Goal: Find specific page/section: Find specific page/section

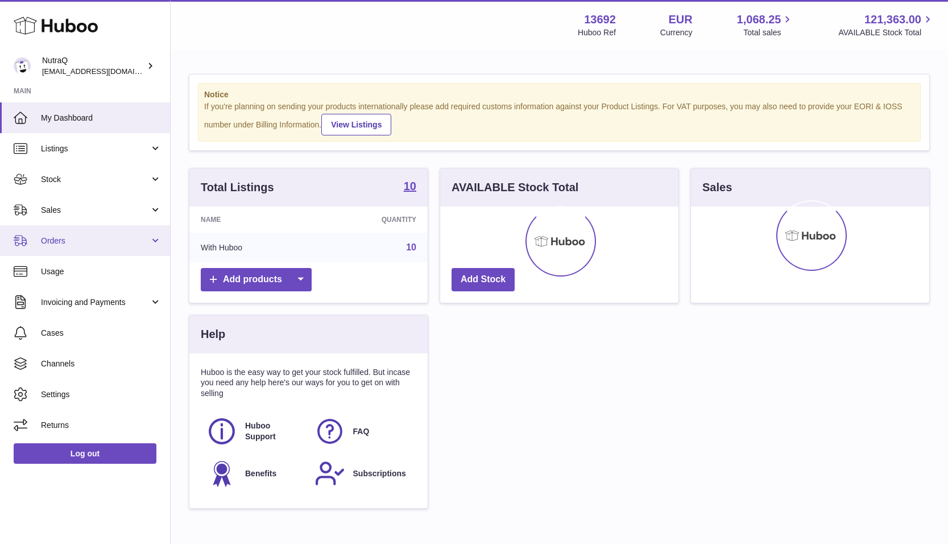
click at [45, 241] on span "Orders" at bounding box center [95, 240] width 109 height 11
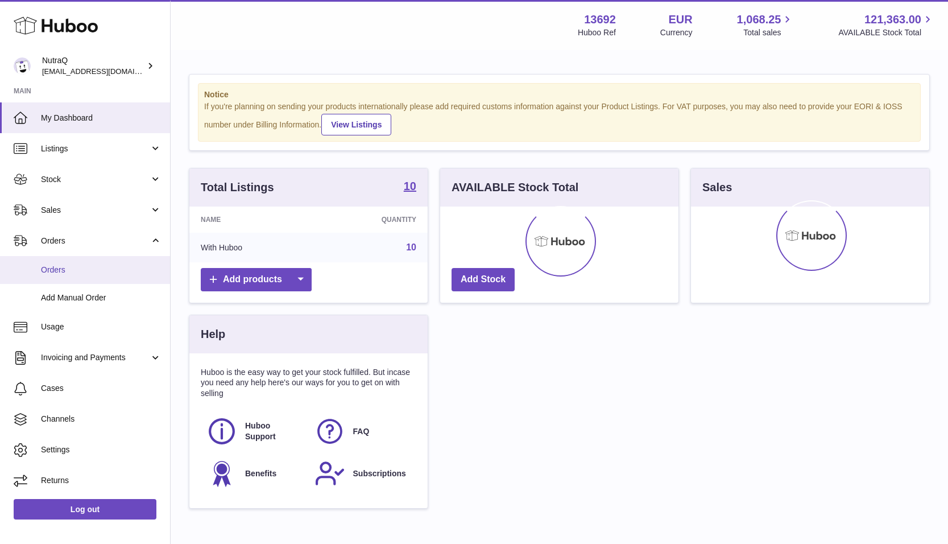
click at [49, 270] on span "Orders" at bounding box center [101, 269] width 121 height 11
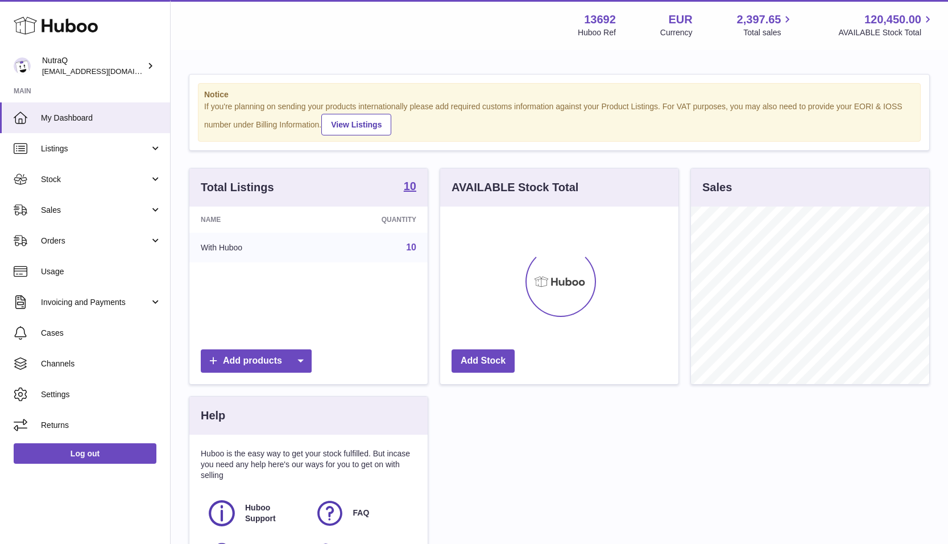
scroll to position [177, 238]
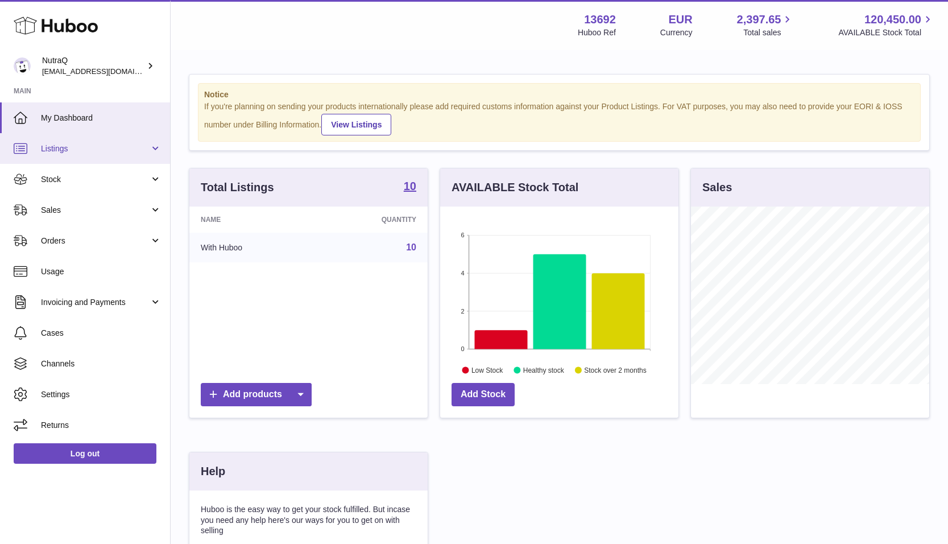
click at [60, 148] on span "Listings" at bounding box center [95, 148] width 109 height 11
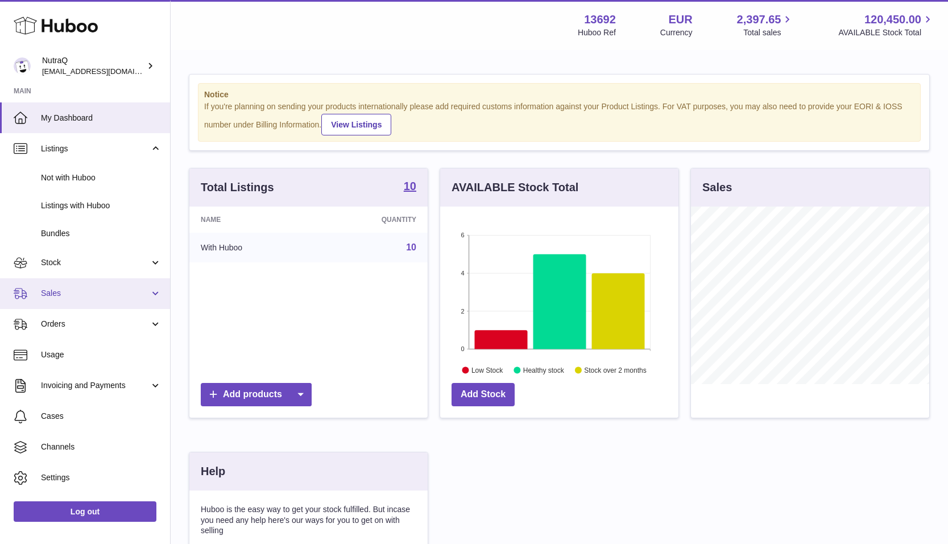
click at [57, 296] on span "Sales" at bounding box center [95, 293] width 109 height 11
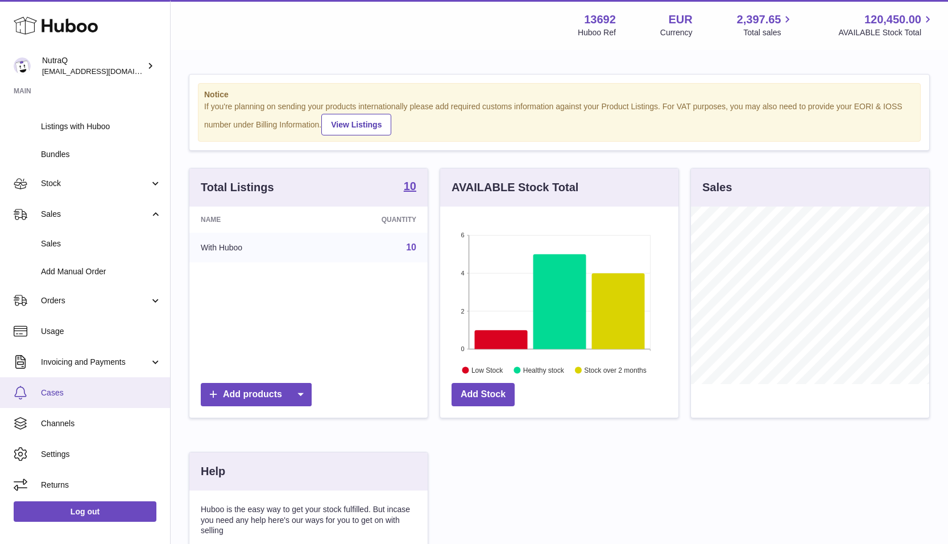
scroll to position [81, 0]
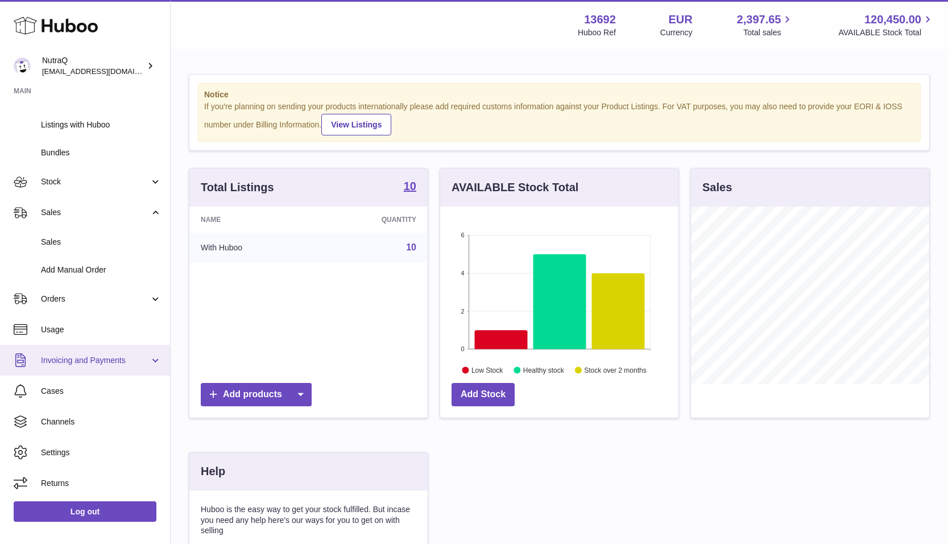
click at [146, 360] on span "Invoicing and Payments" at bounding box center [95, 360] width 109 height 11
click at [68, 360] on span "Invoicing and Payments" at bounding box center [95, 360] width 109 height 11
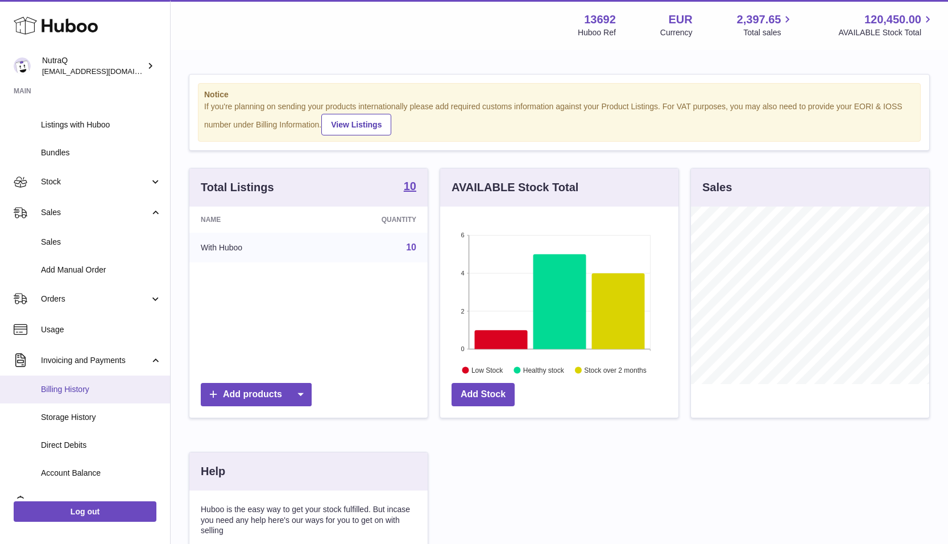
click at [62, 390] on span "Billing History" at bounding box center [101, 389] width 121 height 11
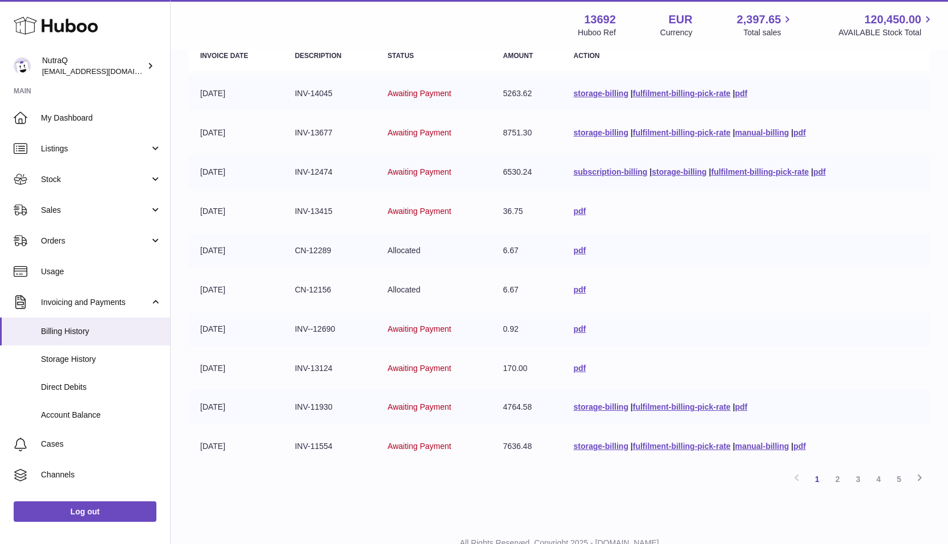
scroll to position [171, 0]
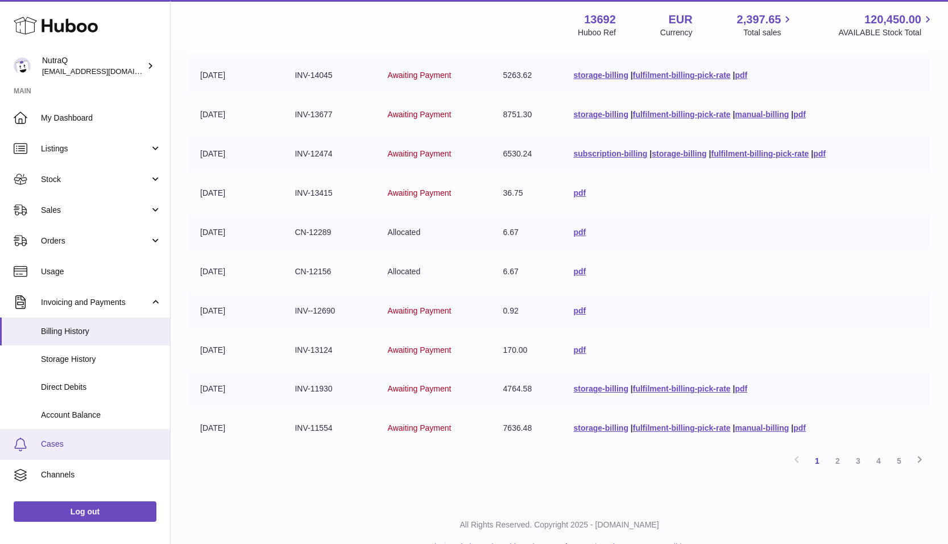
click at [45, 442] on span "Cases" at bounding box center [101, 443] width 121 height 11
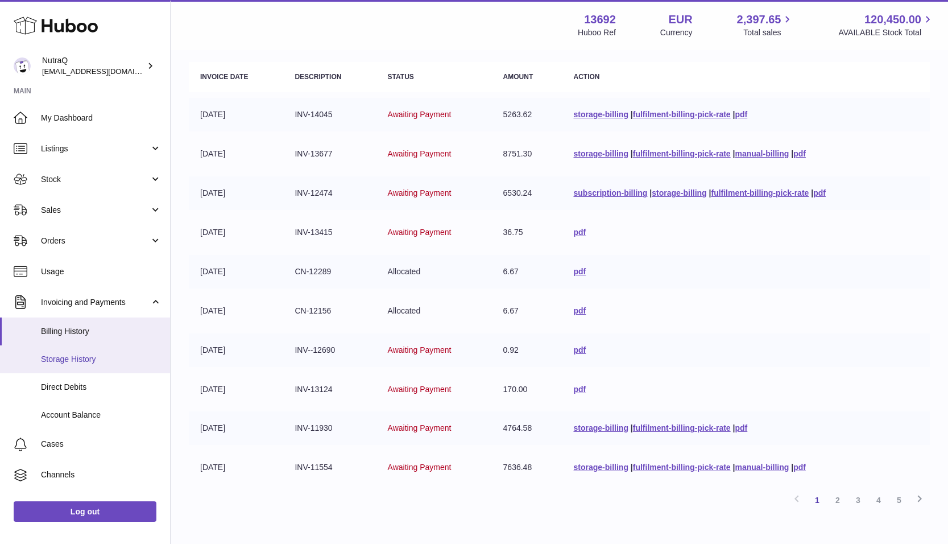
scroll to position [114, 0]
